Goal: Information Seeking & Learning: Learn about a topic

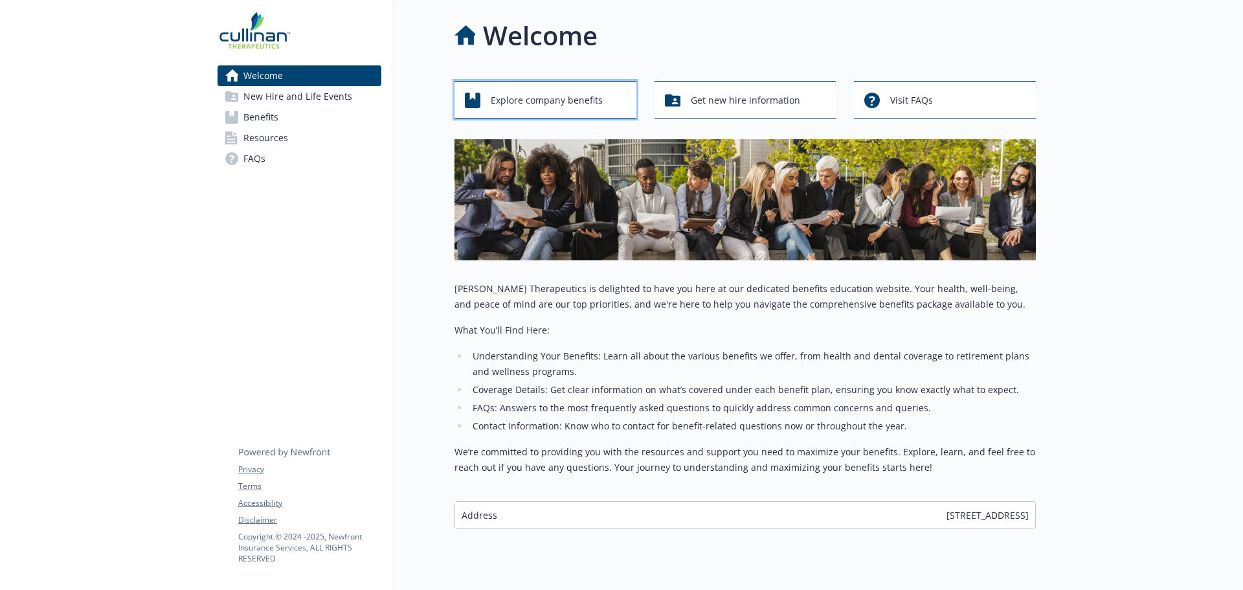
click at [508, 104] on span "Explore company benefits" at bounding box center [547, 100] width 112 height 25
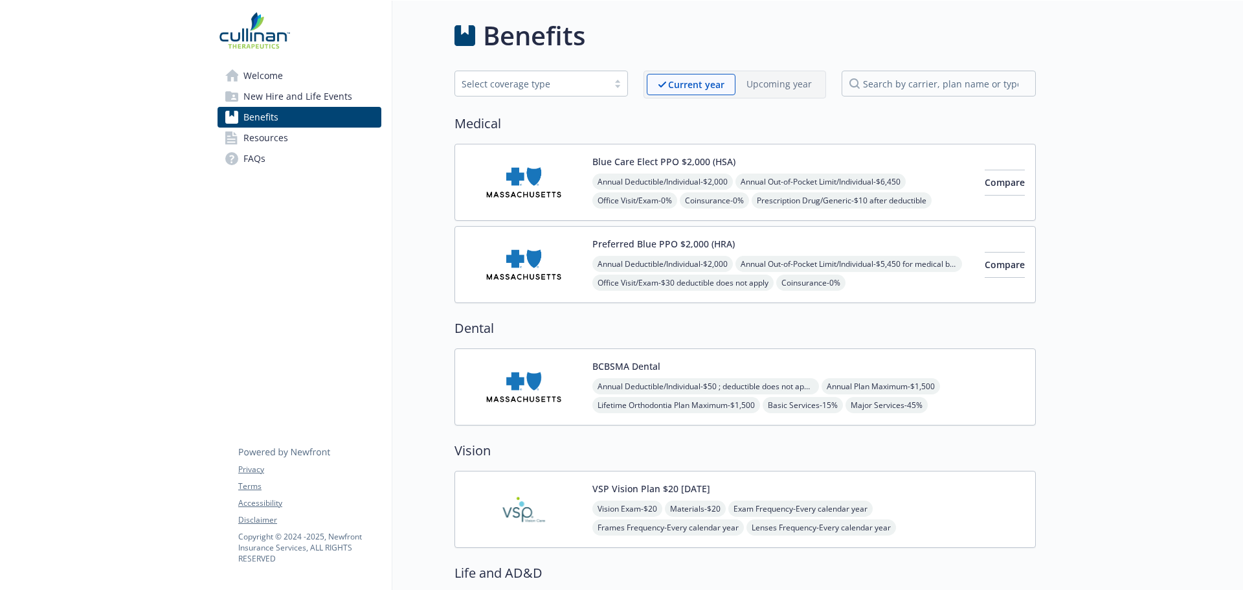
click at [522, 390] on img at bounding box center [524, 386] width 117 height 55
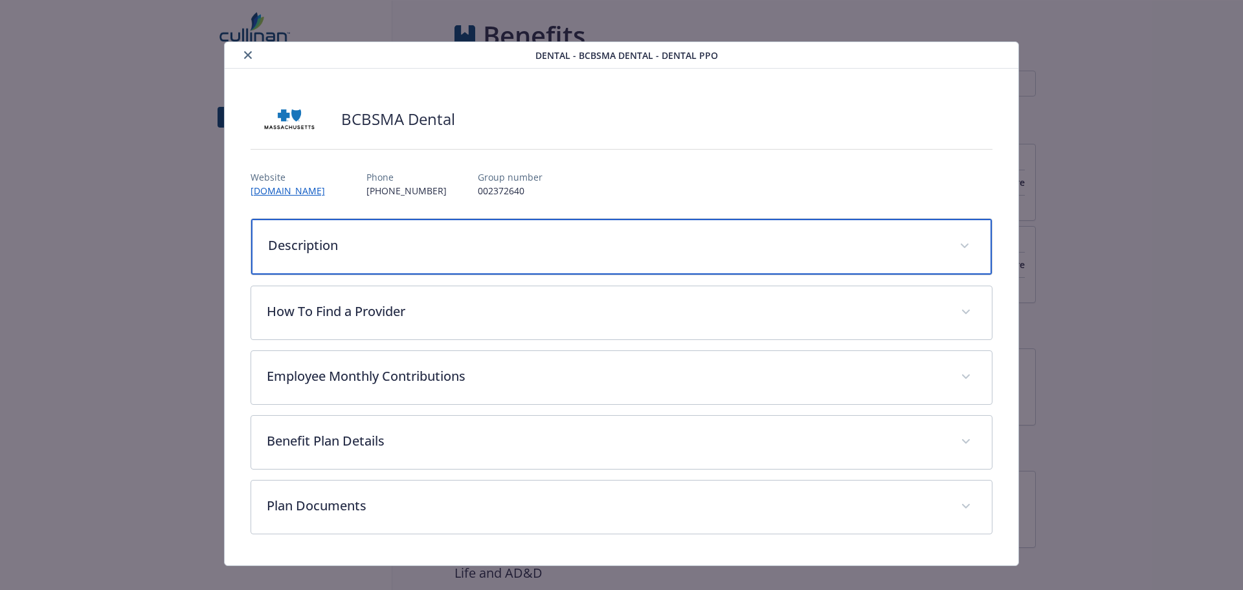
click at [595, 243] on p "Description" at bounding box center [606, 245] width 677 height 19
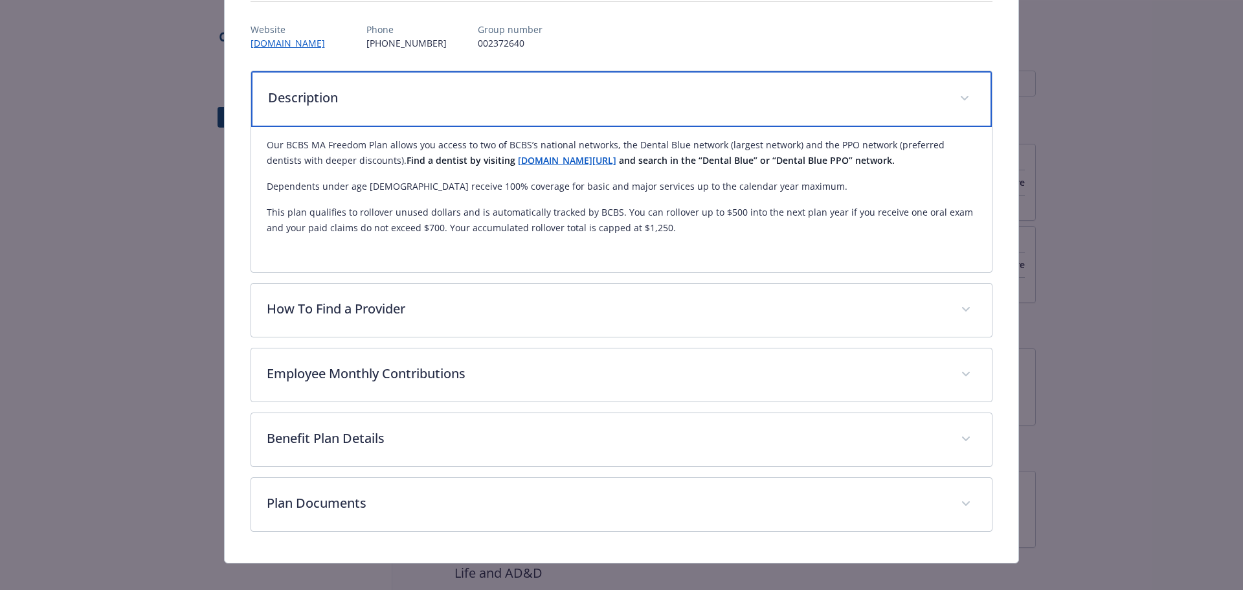
scroll to position [163, 0]
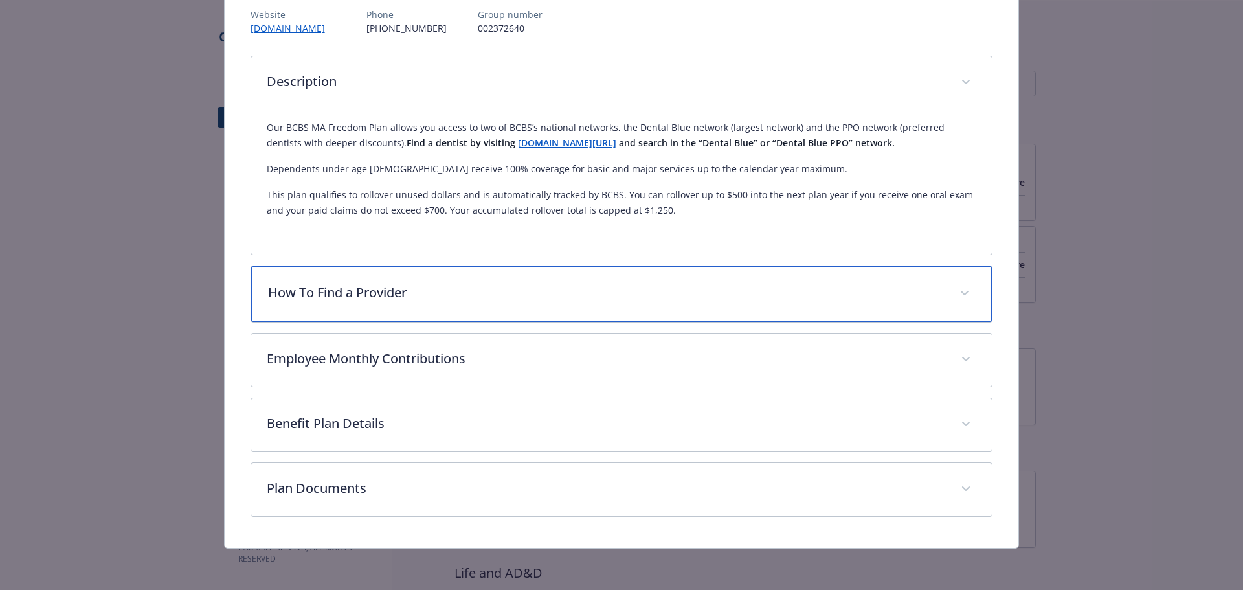
click at [586, 288] on p "How To Find a Provider" at bounding box center [606, 292] width 677 height 19
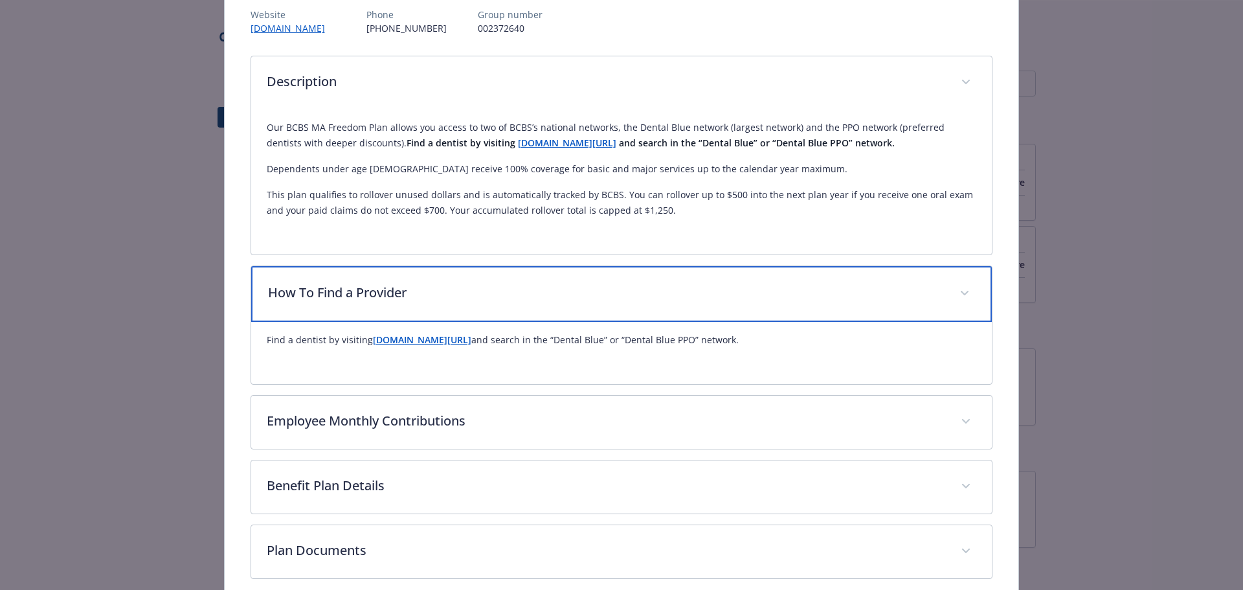
scroll to position [225, 0]
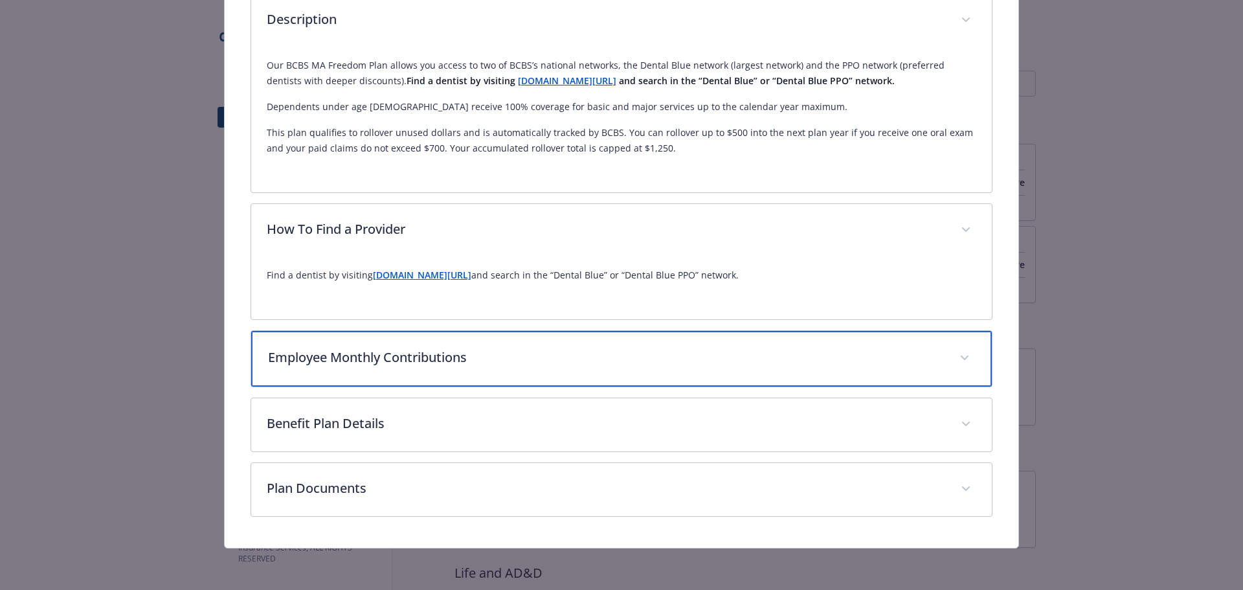
click at [547, 353] on p "Employee Monthly Contributions" at bounding box center [606, 357] width 677 height 19
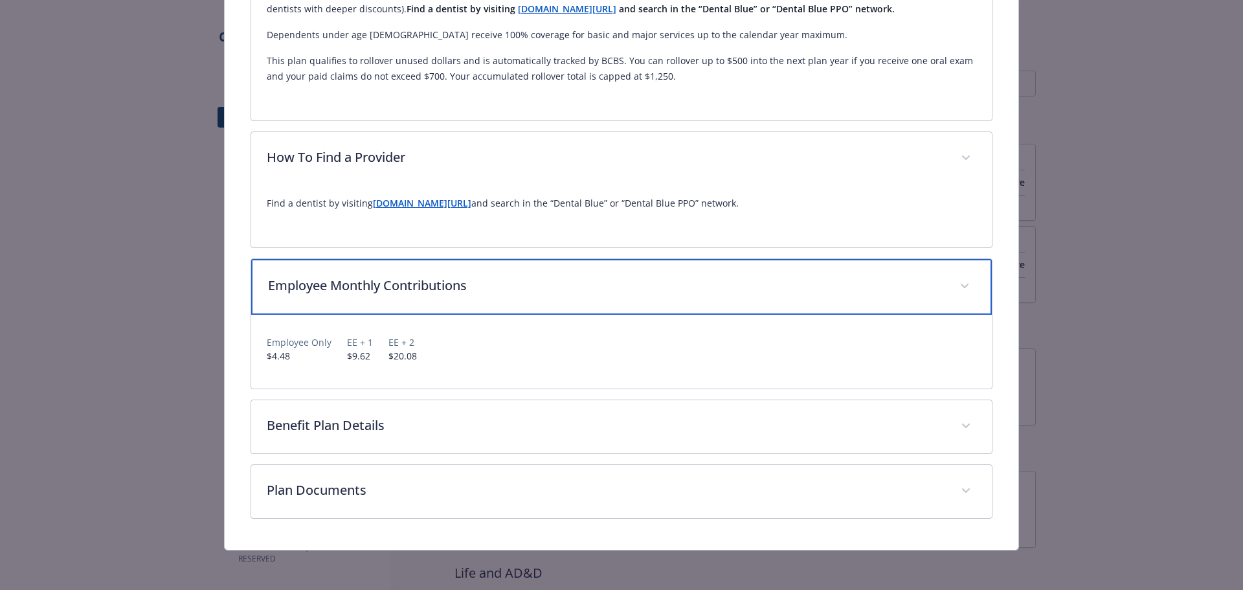
scroll to position [299, 0]
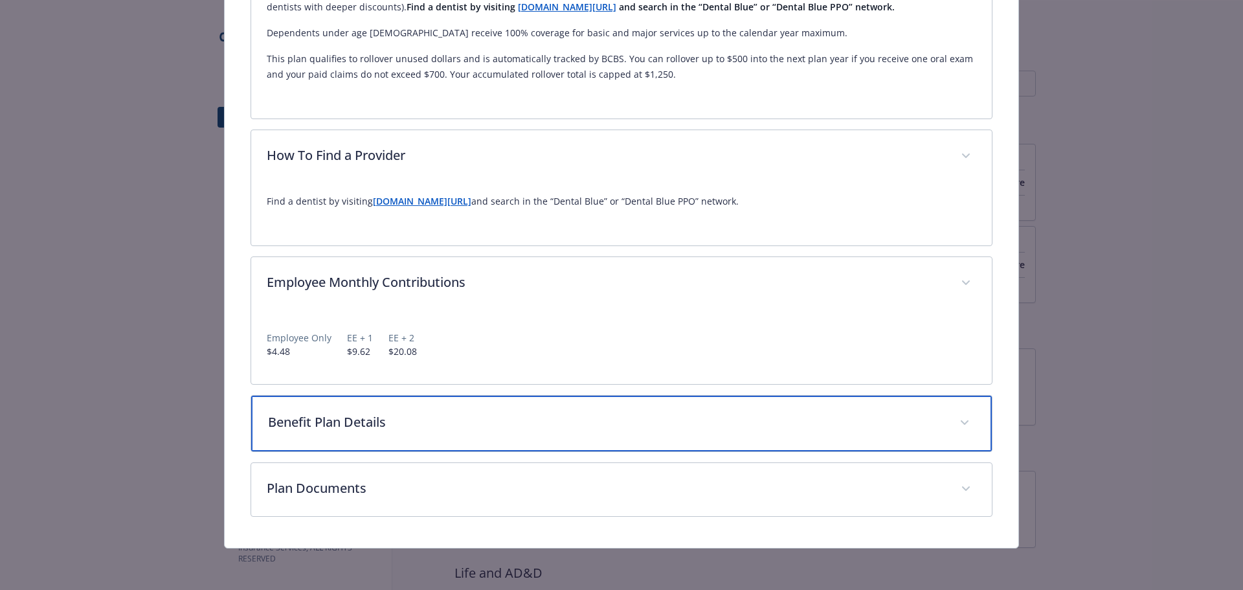
click at [526, 423] on p "Benefit Plan Details" at bounding box center [606, 421] width 677 height 19
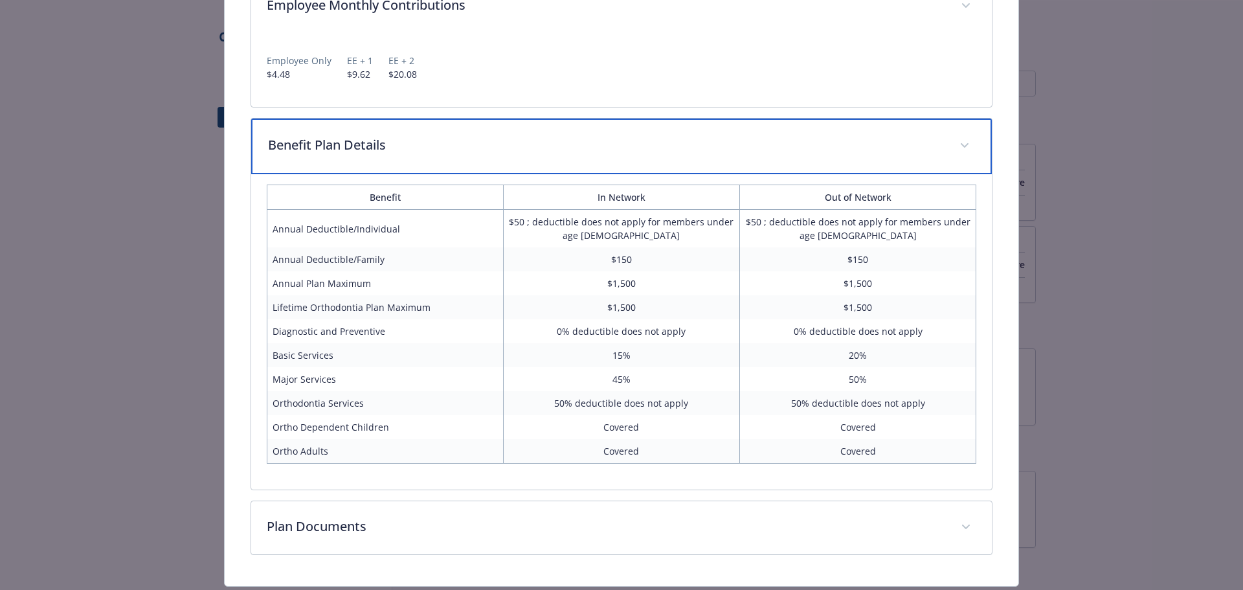
scroll to position [614, 0]
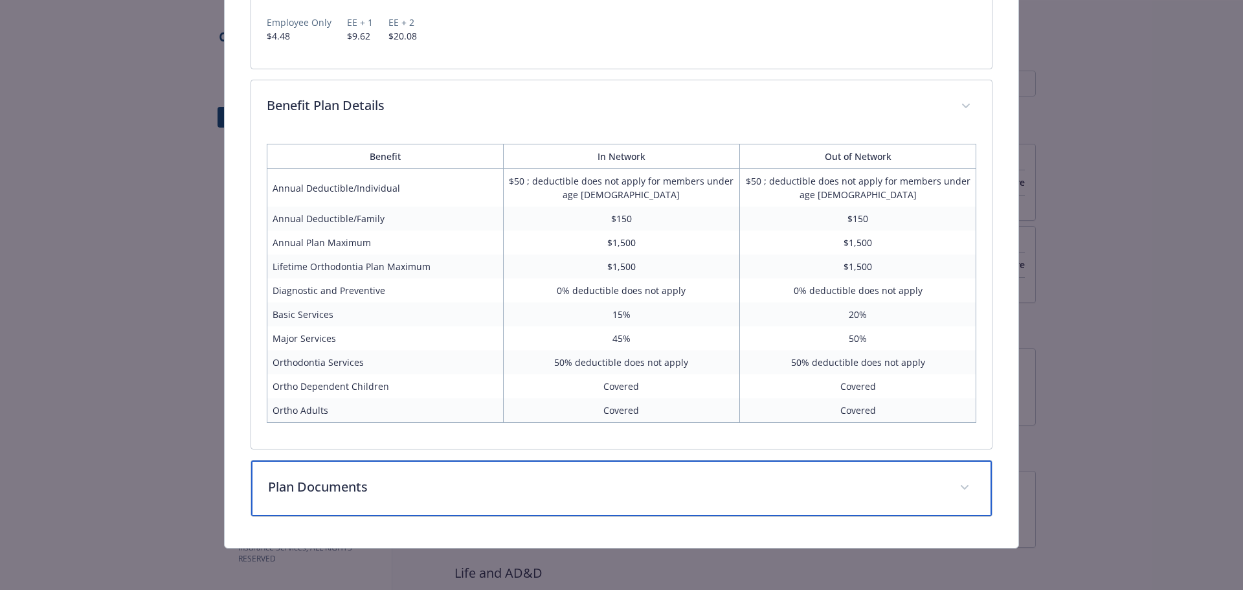
click at [530, 485] on p "Plan Documents" at bounding box center [606, 486] width 677 height 19
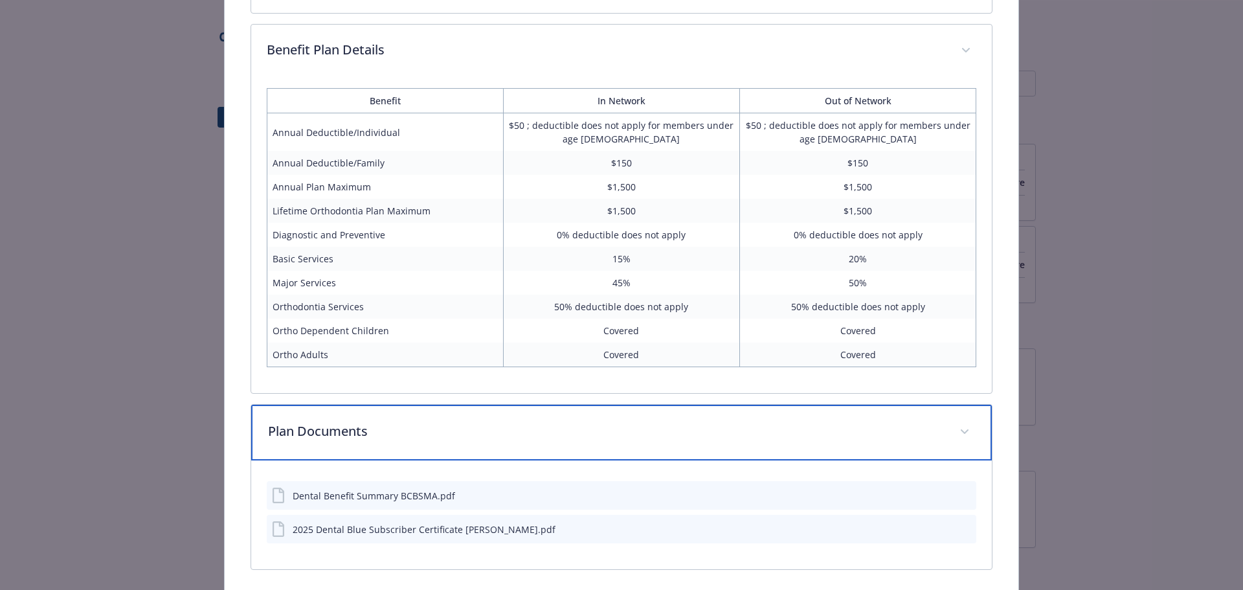
scroll to position [723, 0]
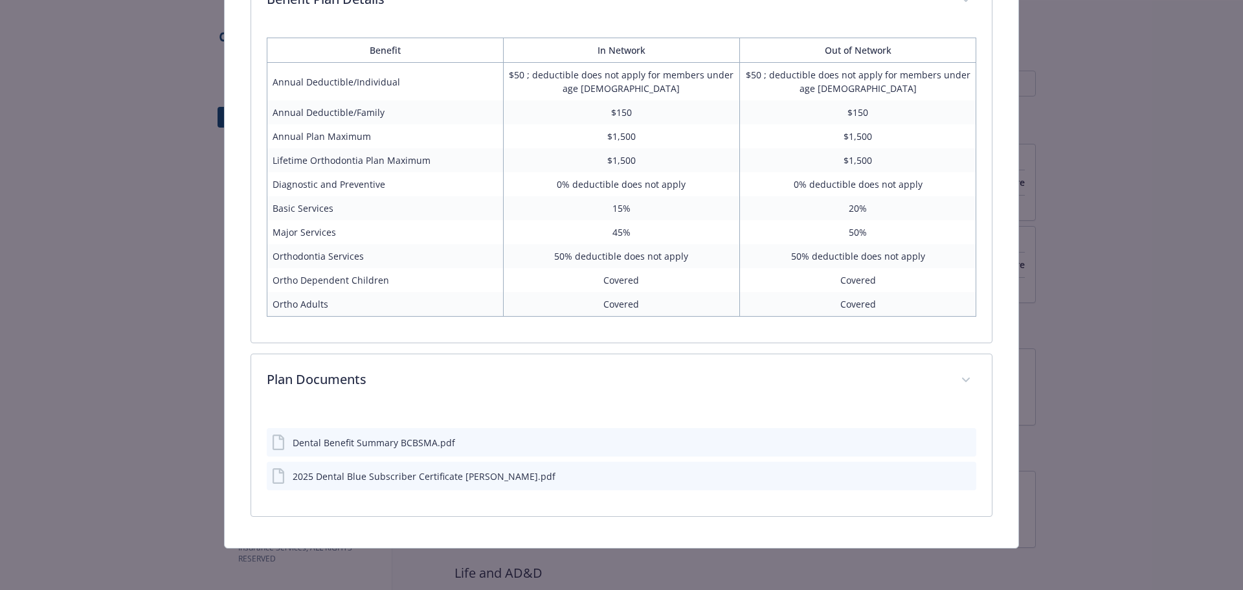
click at [396, 444] on div "Dental Benefit Summary BCBSMA.pdf" at bounding box center [374, 443] width 163 height 14
click at [958, 441] on icon "preview file" at bounding box center [964, 441] width 12 height 9
click at [474, 474] on div "2025 Dental Blue Subscriber Certificate [PERSON_NAME].pdf" at bounding box center [424, 476] width 263 height 14
click at [958, 478] on icon "preview file" at bounding box center [964, 475] width 12 height 9
